Goal: Task Accomplishment & Management: Use online tool/utility

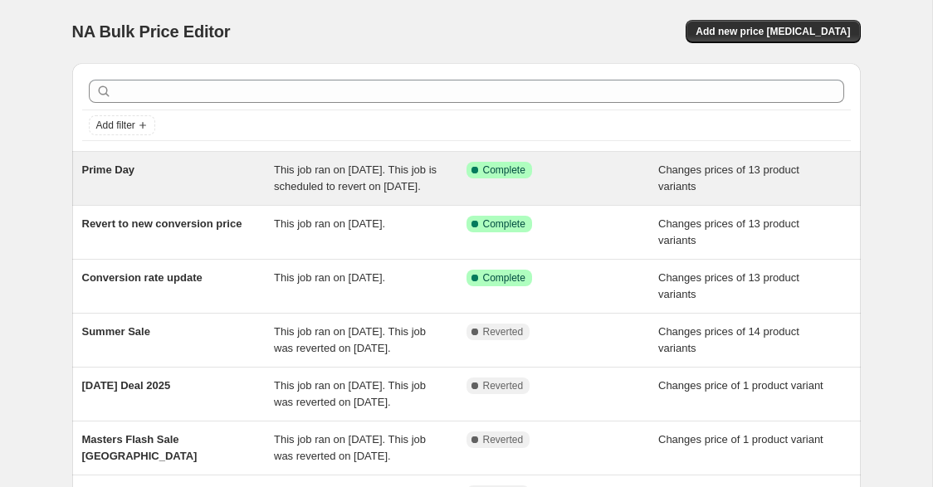
click at [246, 171] on div "Prime Day" at bounding box center [178, 178] width 193 height 33
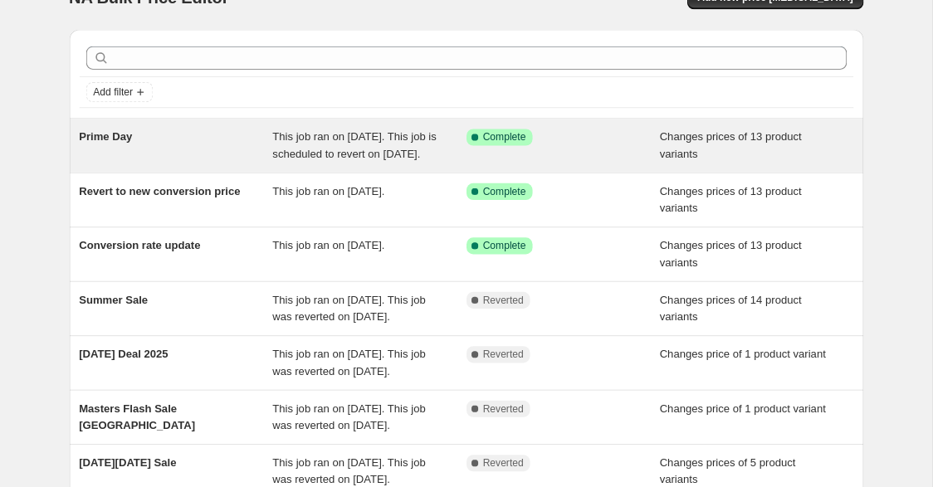
scroll to position [41, 0]
